Goal: Information Seeking & Learning: Learn about a topic

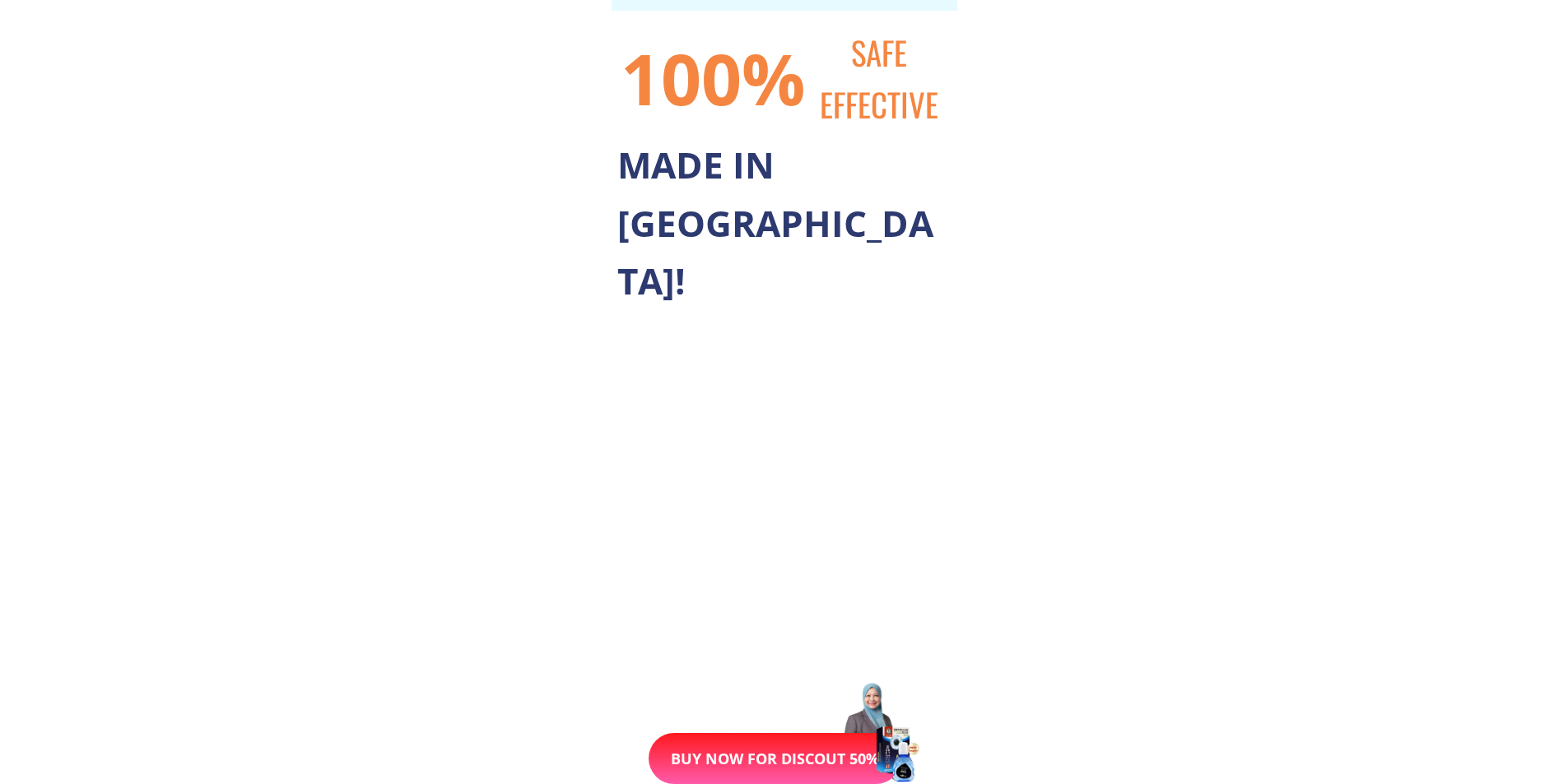
scroll to position [5349, 0]
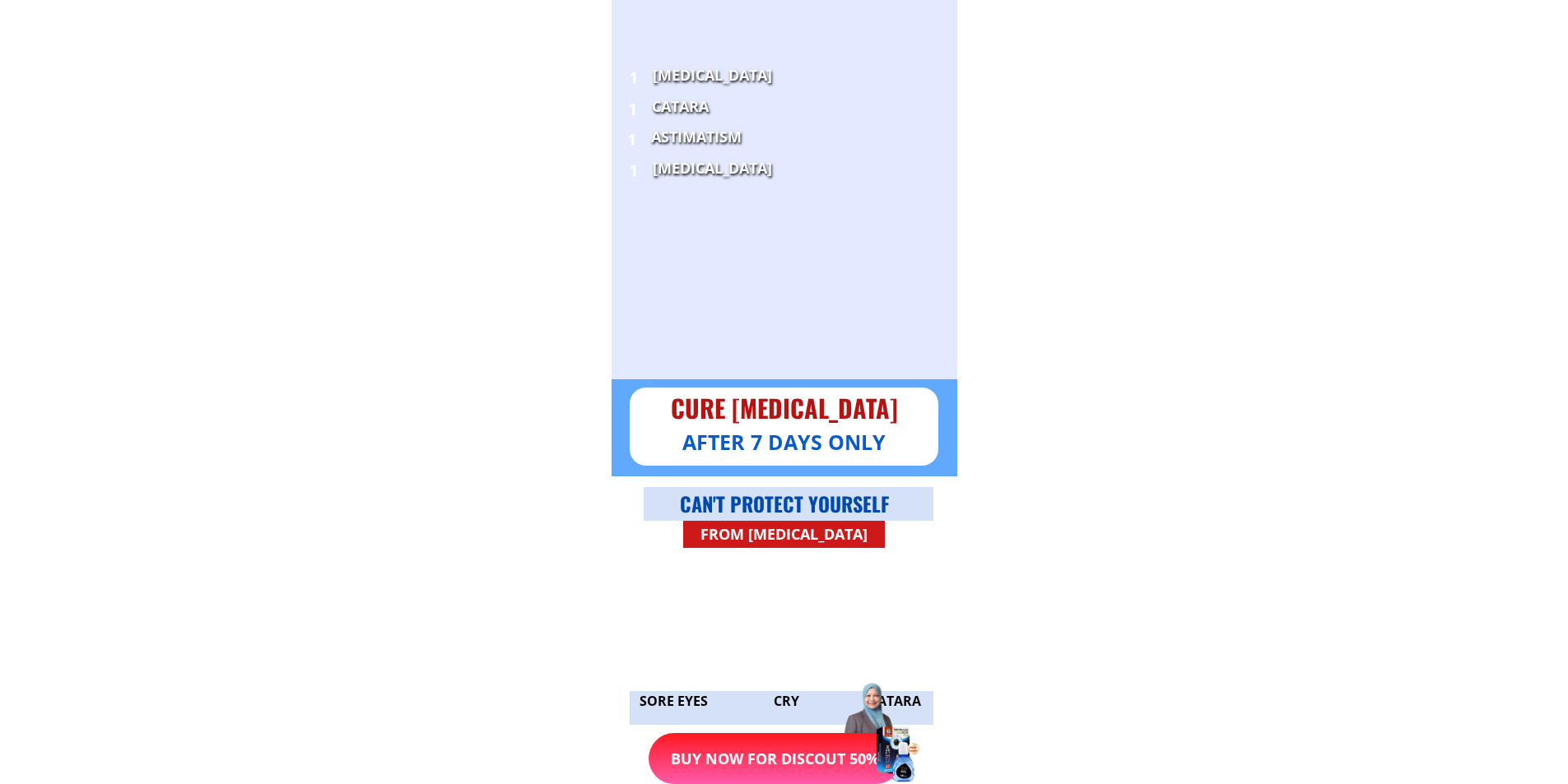
scroll to position [5349, 0]
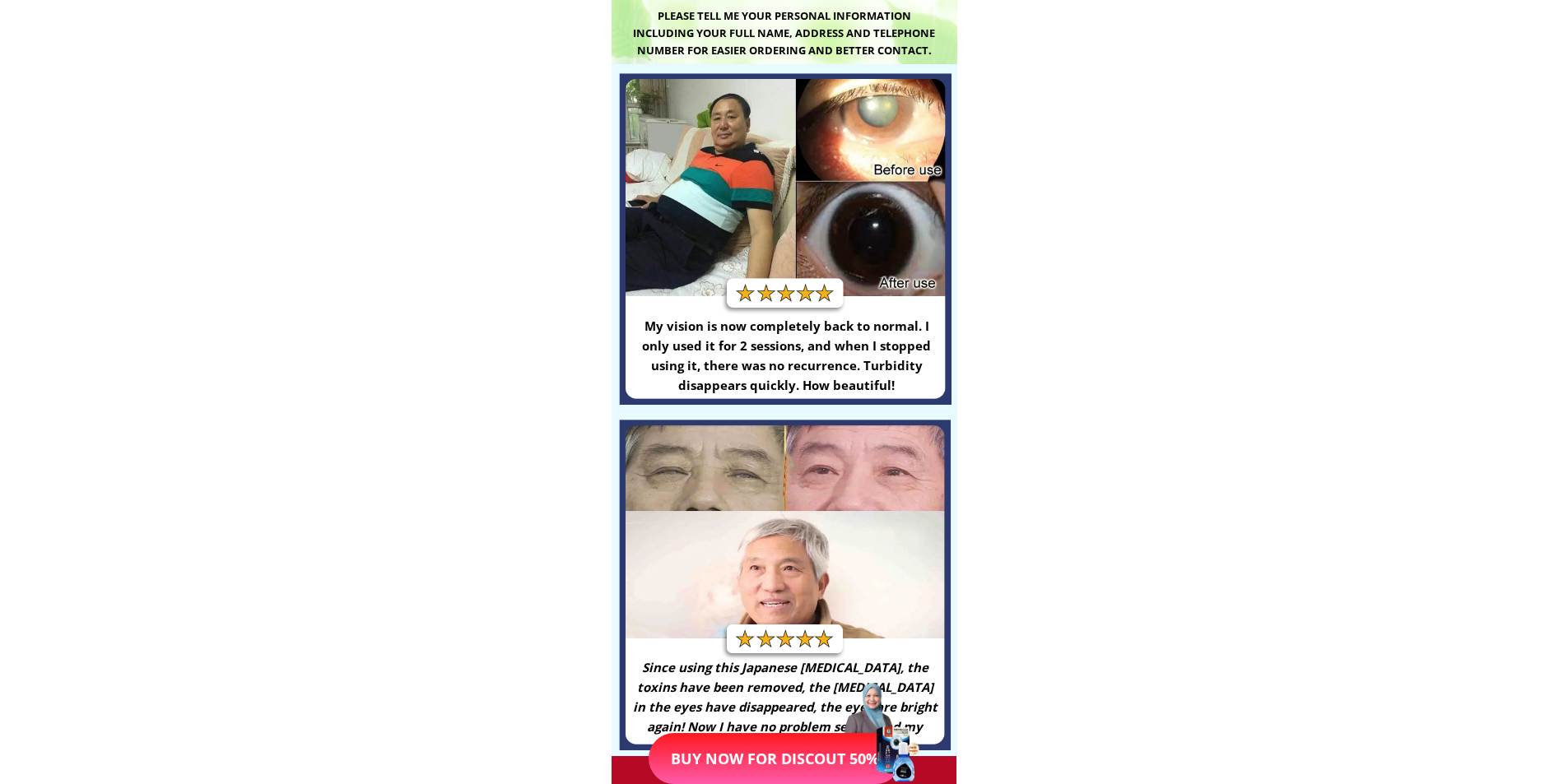
scroll to position [2962, 0]
